Goal: Information Seeking & Learning: Learn about a topic

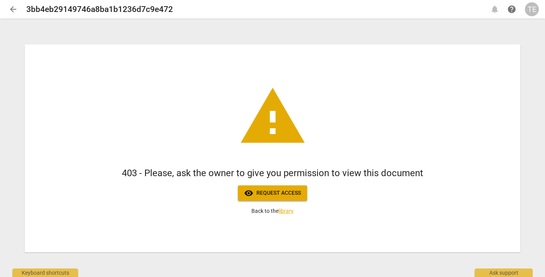
click at [276, 195] on span "visibility Request access" at bounding box center [272, 193] width 57 height 9
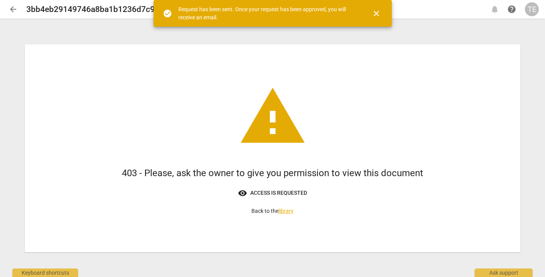
click at [374, 13] on span "close" at bounding box center [376, 13] width 9 height 9
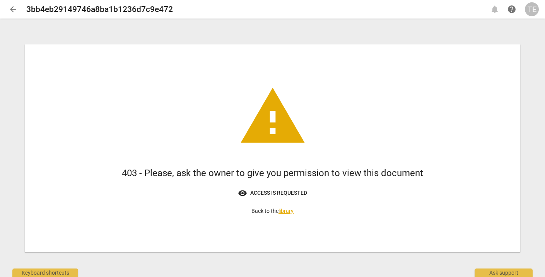
click at [285, 212] on link "library" at bounding box center [285, 211] width 15 height 6
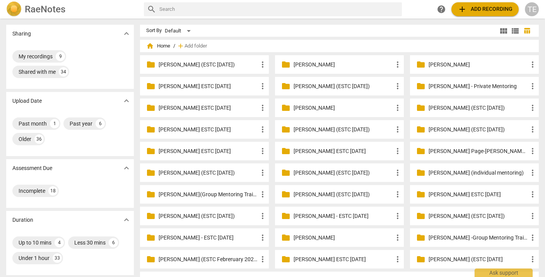
click at [166, 42] on span "home Home" at bounding box center [158, 46] width 24 height 8
click at [170, 42] on span "home Home" at bounding box center [158, 46] width 24 height 8
click at [533, 12] on div "TE" at bounding box center [532, 9] width 14 height 14
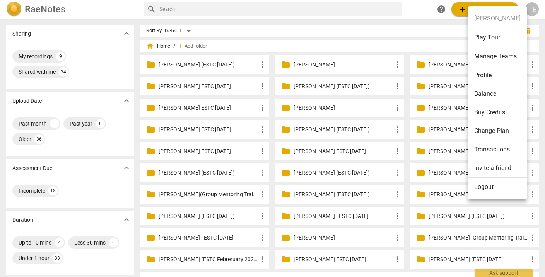
click at [482, 186] on li "Logout" at bounding box center [497, 187] width 59 height 19
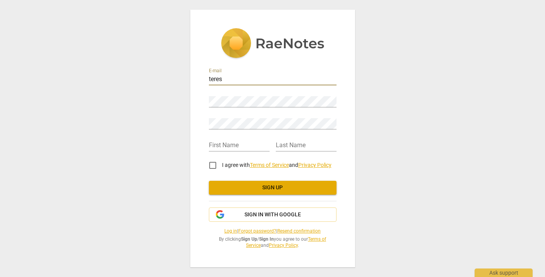
type input "teresa"
type input "teresa@teresaestremadoyro.com"
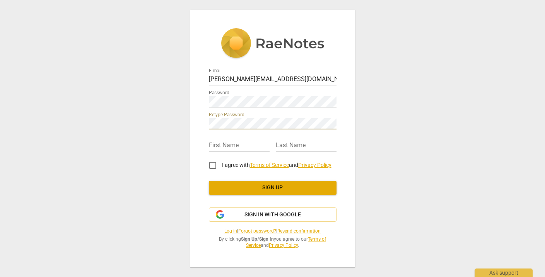
click at [225, 231] on link "Log in" at bounding box center [230, 231] width 13 height 5
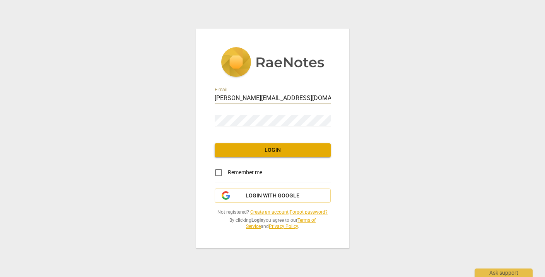
type input "teresa@teresaestremadoyro.com"
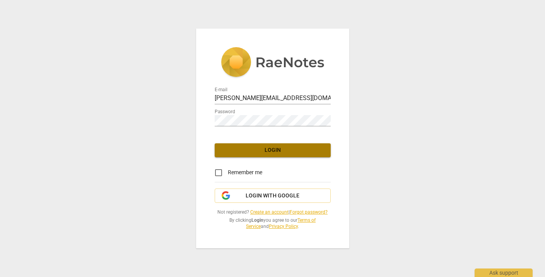
click at [261, 147] on button "Login" at bounding box center [273, 150] width 116 height 14
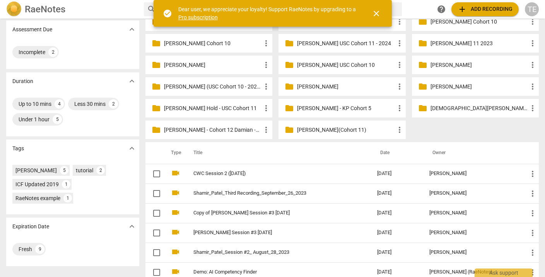
scroll to position [109, 0]
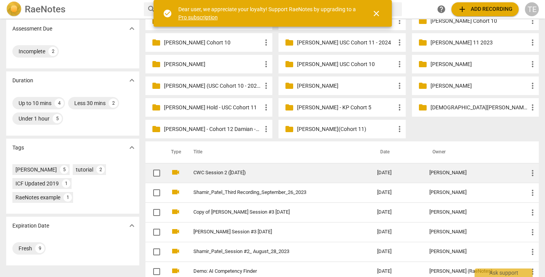
click at [256, 171] on link "CWC Session 2 (April 30, 2025)" at bounding box center [271, 173] width 156 height 6
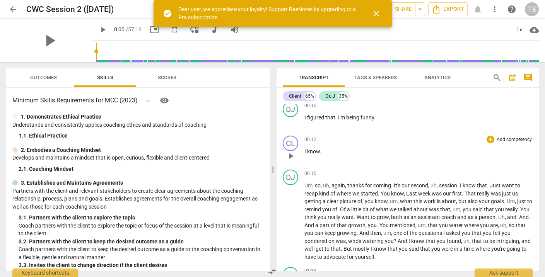
scroll to position [202, 0]
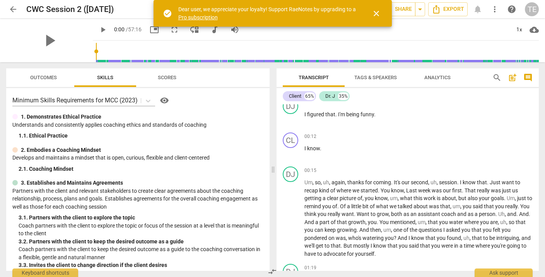
click at [98, 27] on span "play_arrow" at bounding box center [102, 29] width 9 height 9
click at [98, 27] on span "pause" at bounding box center [102, 29] width 9 height 9
type input "3"
click at [374, 7] on button "close" at bounding box center [376, 13] width 19 height 19
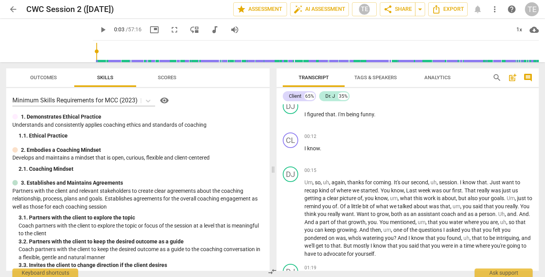
click at [12, 7] on span "arrow_back" at bounding box center [13, 9] width 9 height 9
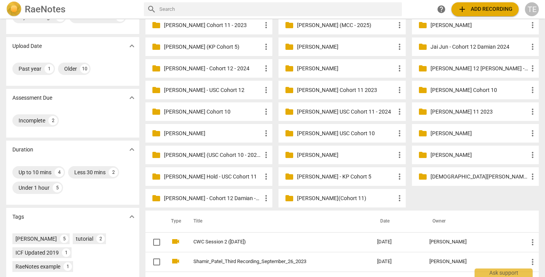
scroll to position [39, 0]
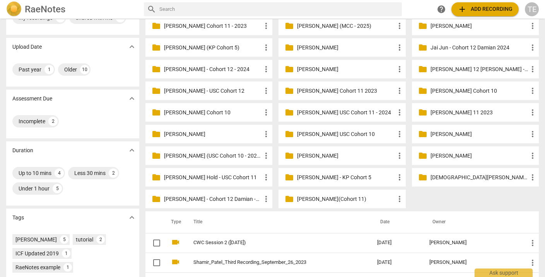
click at [534, 6] on div "TE" at bounding box center [532, 9] width 14 height 14
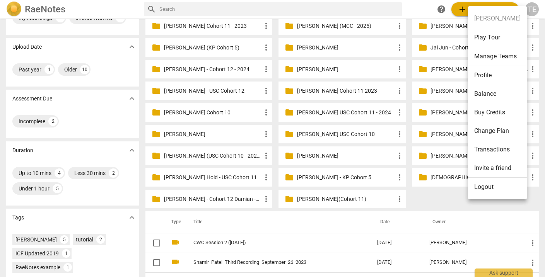
click at [483, 183] on li "Logout" at bounding box center [497, 187] width 59 height 19
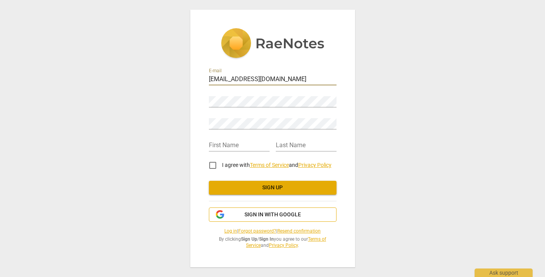
click at [253, 213] on span "Sign in with Google" at bounding box center [272, 215] width 56 height 8
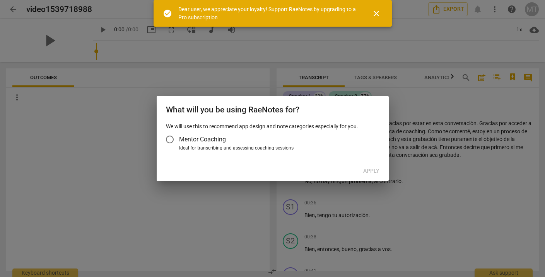
click at [169, 138] on input "Mentor Coaching" at bounding box center [170, 139] width 19 height 19
radio input "false"
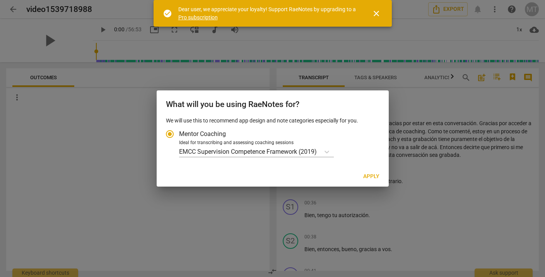
click at [371, 175] on span "Apply" at bounding box center [371, 177] width 16 height 8
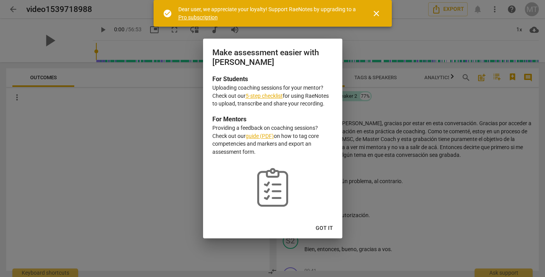
click at [327, 226] on span "Got it" at bounding box center [324, 229] width 17 height 8
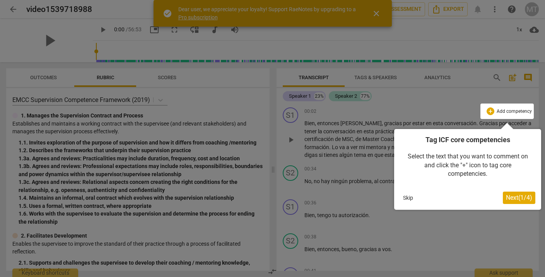
click at [405, 196] on button "Skip" at bounding box center [408, 198] width 16 height 12
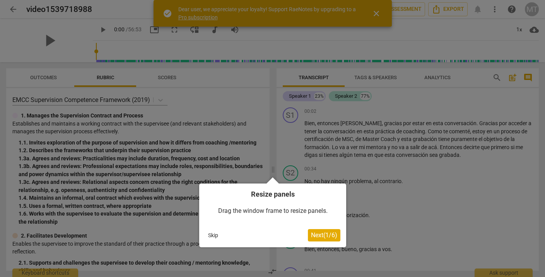
click at [213, 237] on button "Skip" at bounding box center [213, 236] width 16 height 12
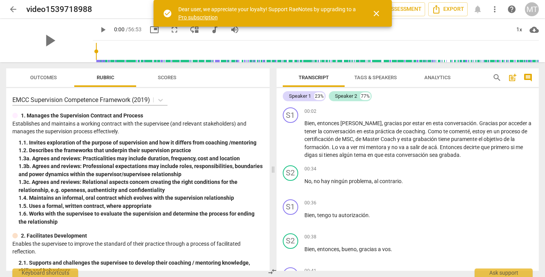
click at [379, 15] on span "close" at bounding box center [376, 13] width 9 height 9
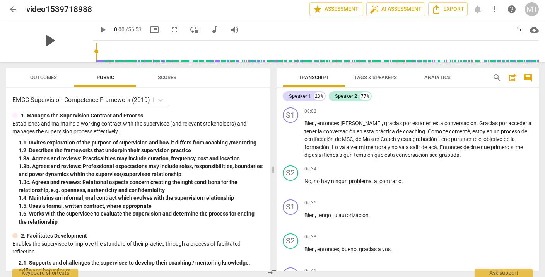
click at [45, 40] on span "play_arrow" at bounding box center [49, 41] width 20 height 20
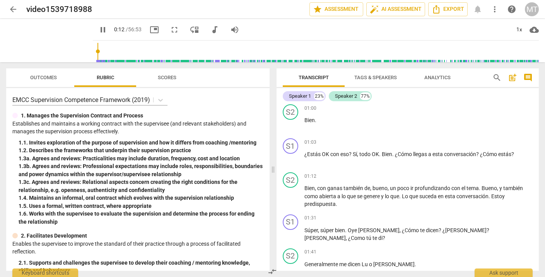
scroll to position [206, 0]
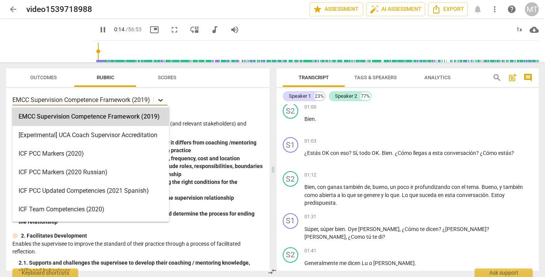
click at [162, 101] on icon at bounding box center [160, 100] width 5 height 3
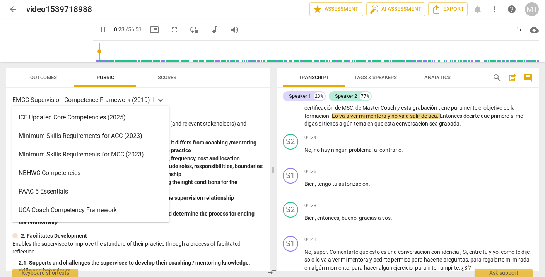
scroll to position [166, 0]
click at [116, 156] on div "Minimum Skills Requirements for MCC (2023)" at bounding box center [90, 155] width 157 height 19
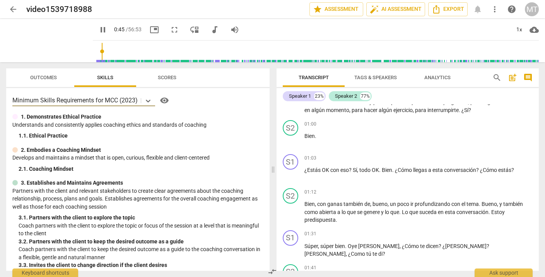
scroll to position [191, 0]
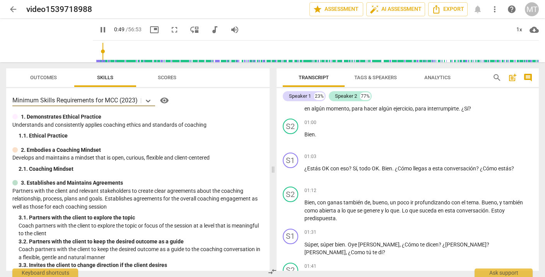
click at [98, 30] on span "pause" at bounding box center [102, 29] width 9 height 9
type input "50"
